Goal: Task Accomplishment & Management: Manage account settings

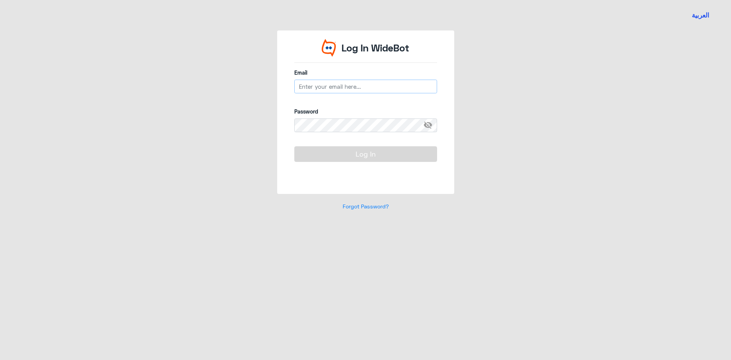
type input "[EMAIL_ADDRESS][DOMAIN_NAME]"
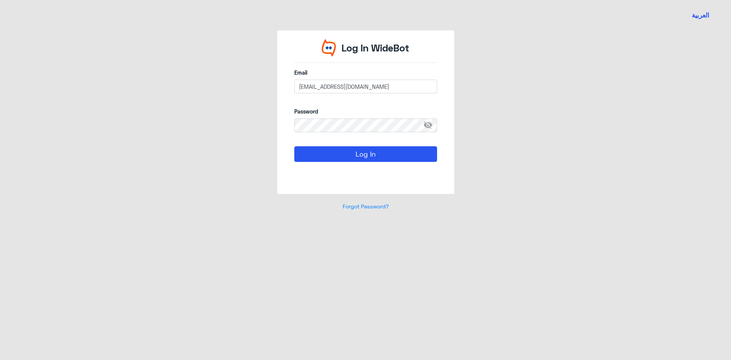
click at [427, 125] on span "visibility_off" at bounding box center [430, 125] width 14 height 14
click at [427, 125] on span "visibility" at bounding box center [430, 125] width 14 height 14
click at [374, 150] on button "Log In" at bounding box center [365, 153] width 143 height 15
